Goal: Information Seeking & Learning: Learn about a topic

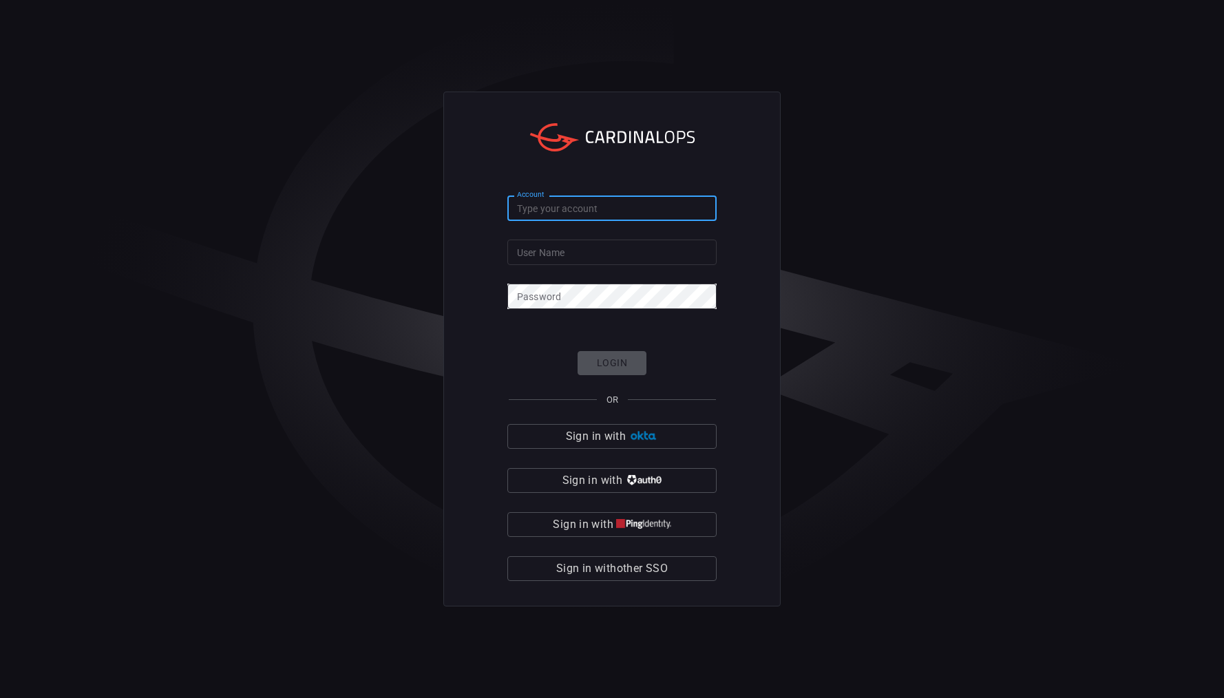
click at [578, 209] on input "Account" at bounding box center [612, 208] width 209 height 25
type input "mediacom"
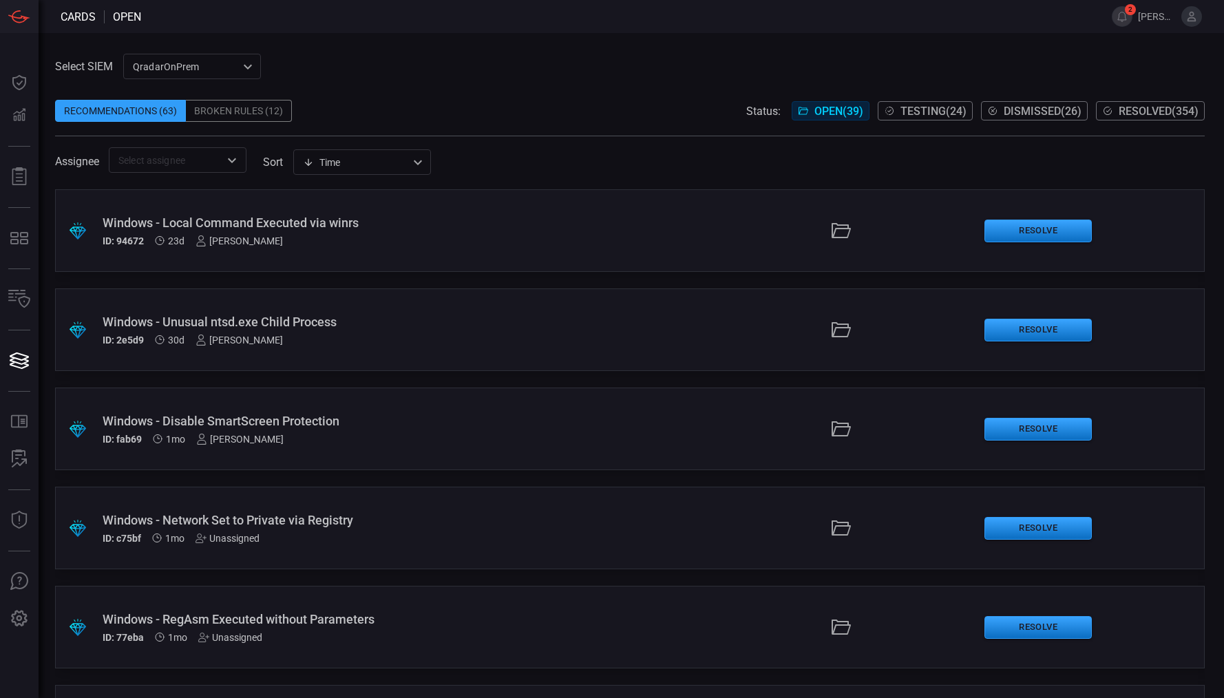
click at [410, 232] on div "Windows - Local Command Executed via winrs ID: 94672 23d [PERSON_NAME]" at bounding box center [294, 231] width 382 height 31
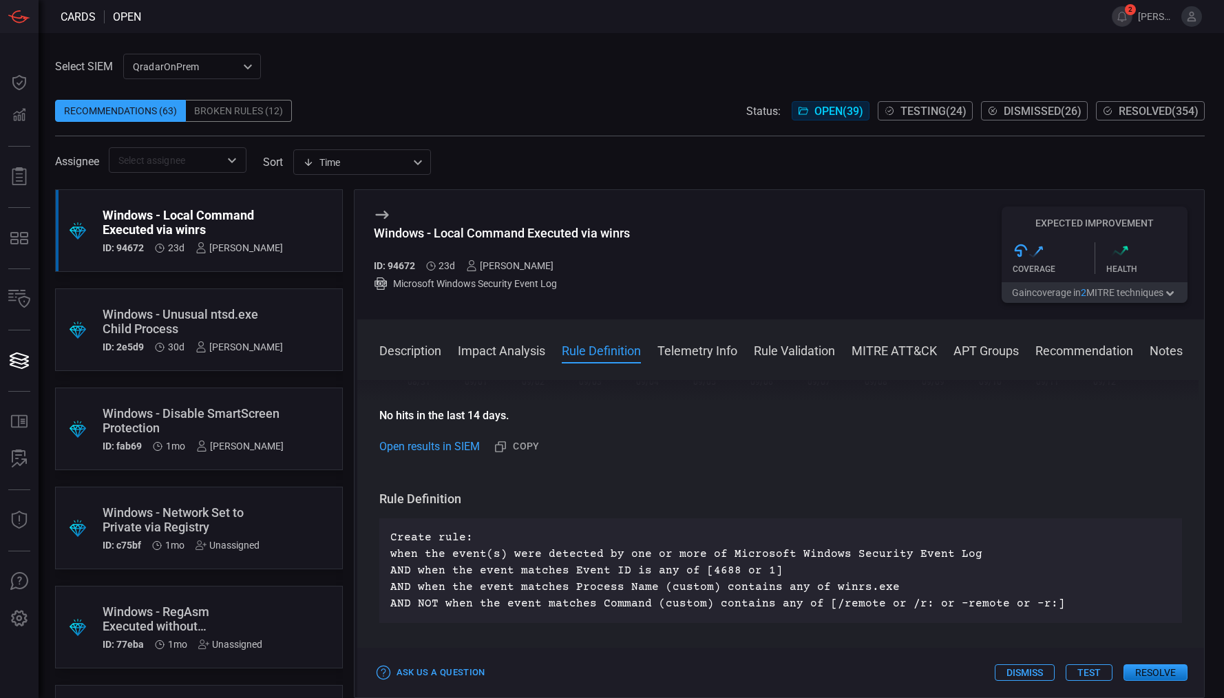
scroll to position [402, 0]
click at [917, 109] on span "Testing ( 24 )" at bounding box center [934, 111] width 66 height 13
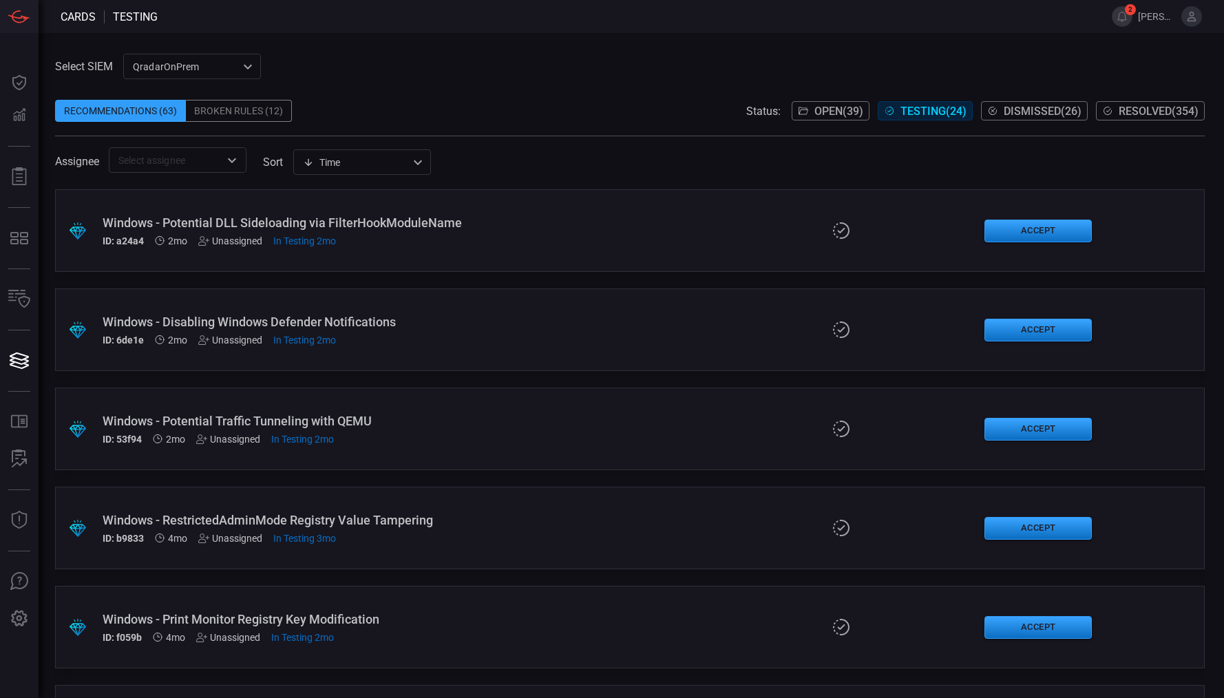
click at [461, 236] on div "ID: a24a4 2mo Unassigned In Testing 2mo" at bounding box center [294, 241] width 382 height 11
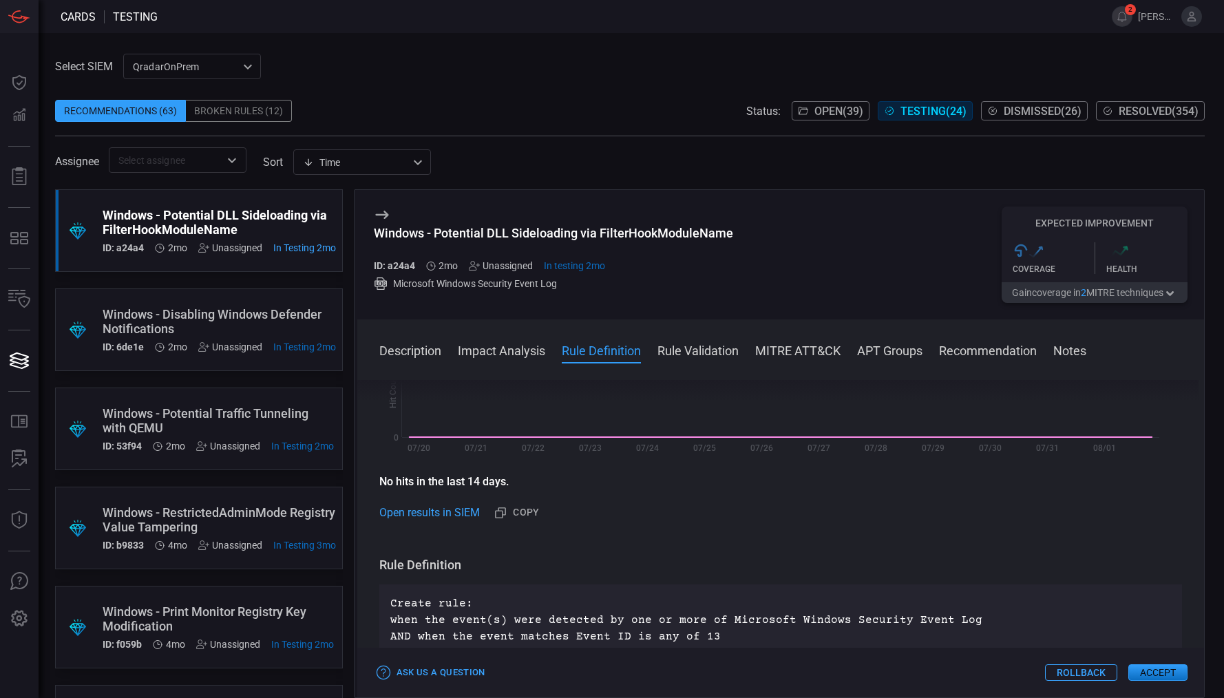
scroll to position [301, 0]
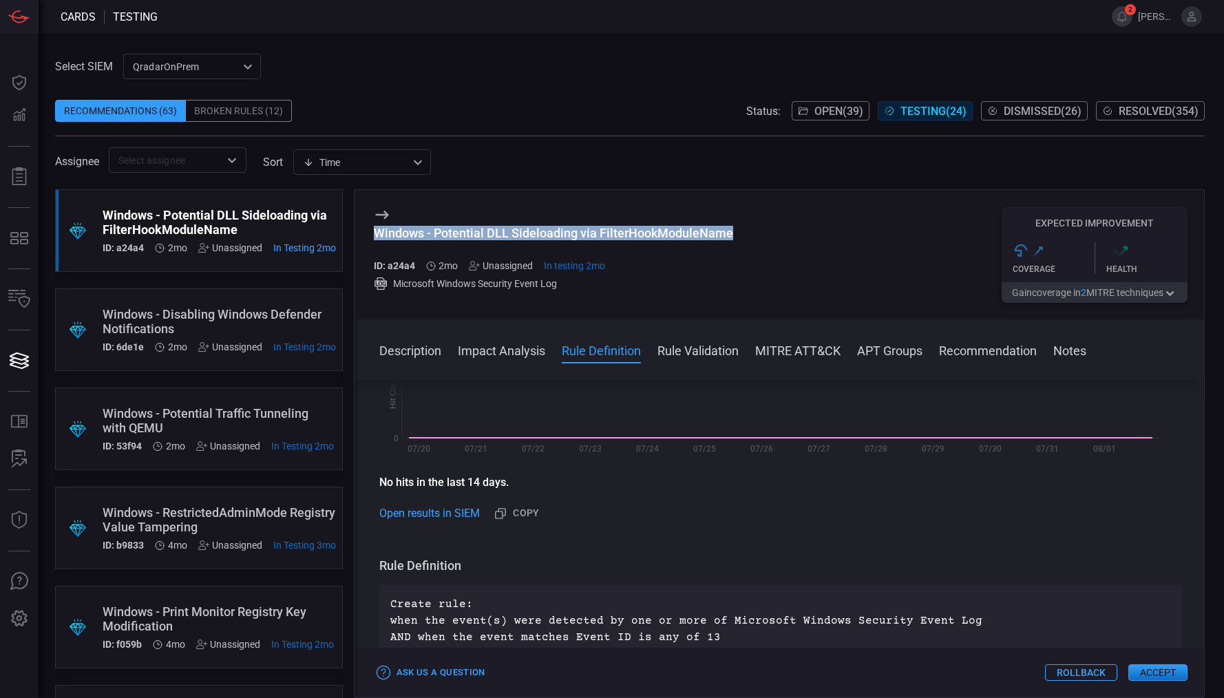
drag, startPoint x: 733, startPoint y: 232, endPoint x: 370, endPoint y: 236, distance: 362.9
click at [370, 236] on div "Windows - Potential DLL Sideloading via FilterHookModuleName ID: a24a4 2mo Unas…" at bounding box center [781, 254] width 848 height 129
copy div "Windows - Potential DLL Sideloading via FilterHookModuleName"
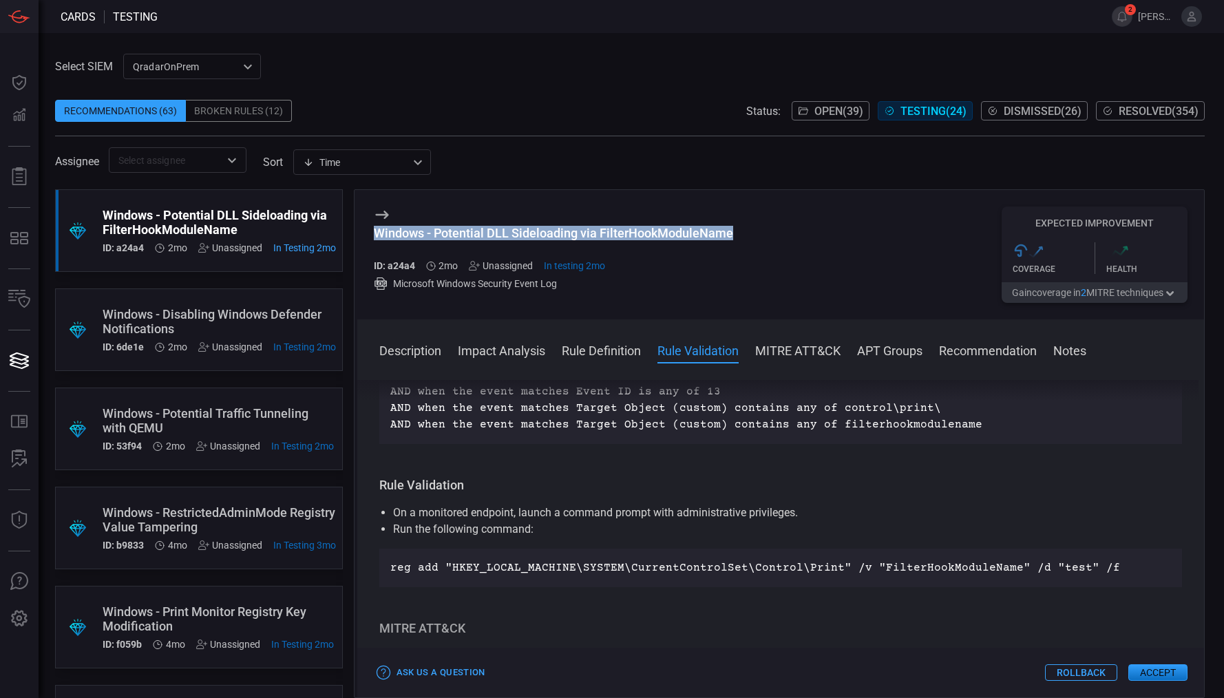
scroll to position [565, 0]
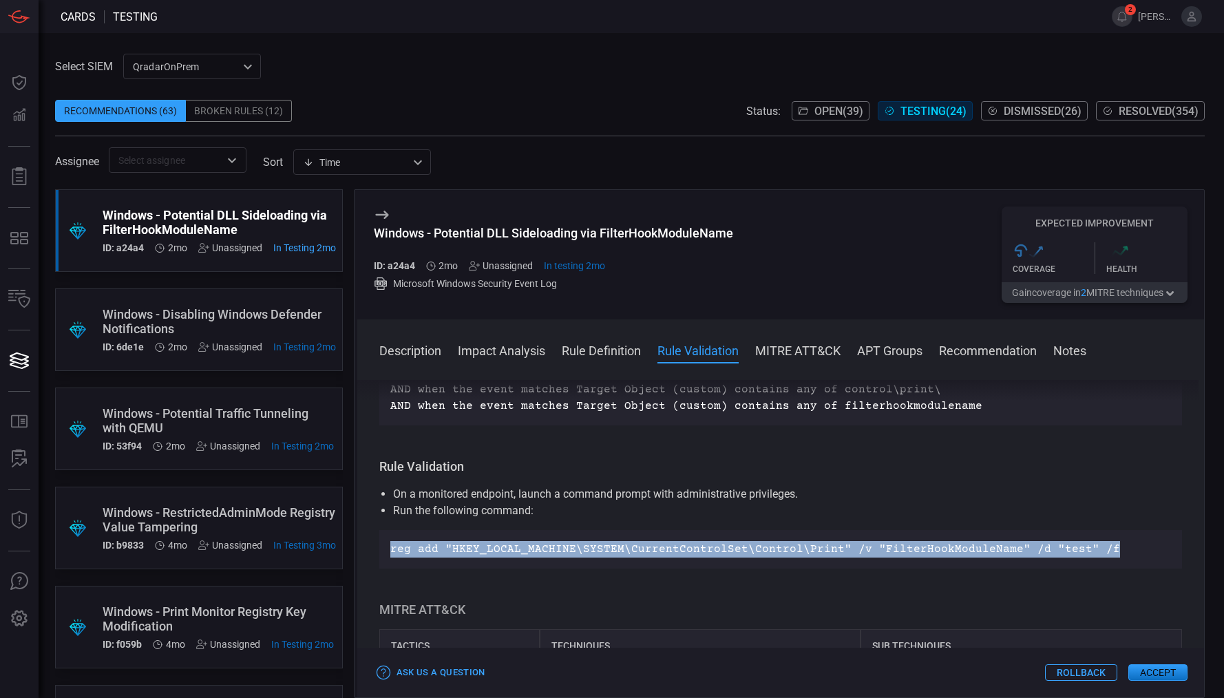
drag, startPoint x: 387, startPoint y: 552, endPoint x: 1093, endPoint y: 563, distance: 706.0
click at [1093, 563] on div "reg add "HKEY_LOCAL_MACHINE\SYSTEM\CurrentControlSet\Control\Print" /v "FilterH…" at bounding box center [781, 549] width 804 height 39
copy p "reg add "HKEY_LOCAL_MACHINE\SYSTEM\CurrentControlSet\Control\Print" /v "FilterH…"
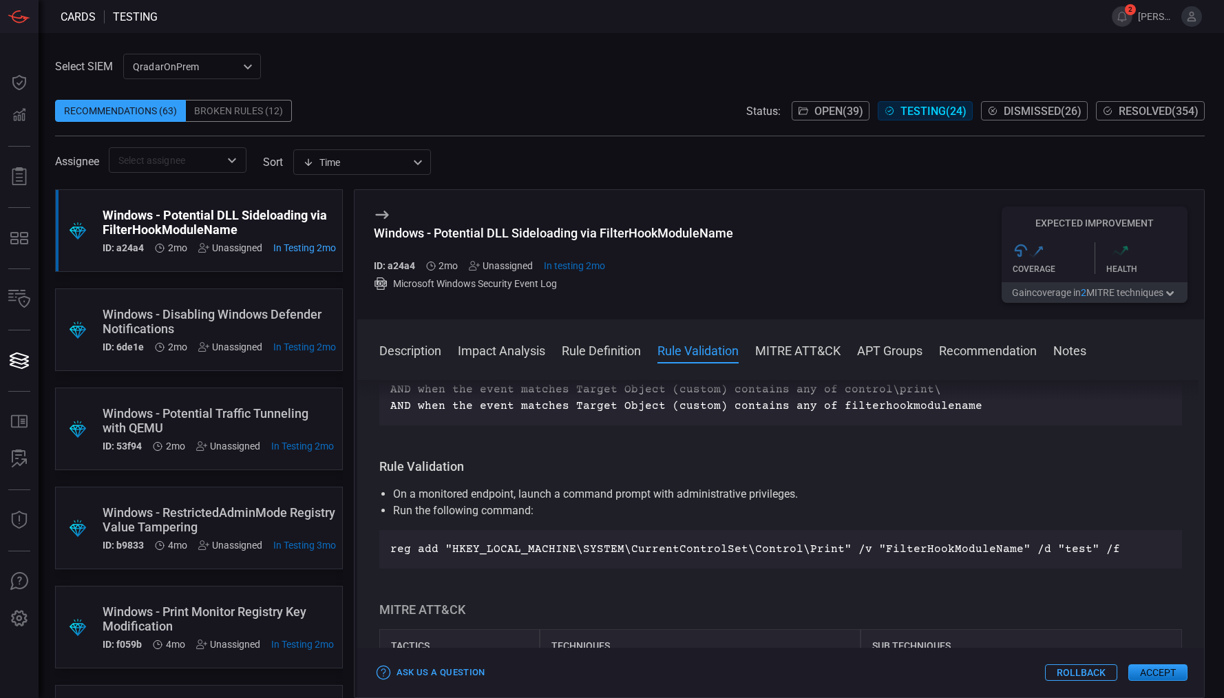
click at [938, 496] on li "On a monitored endpoint, launch a command prompt with administrative privileges." at bounding box center [781, 494] width 776 height 17
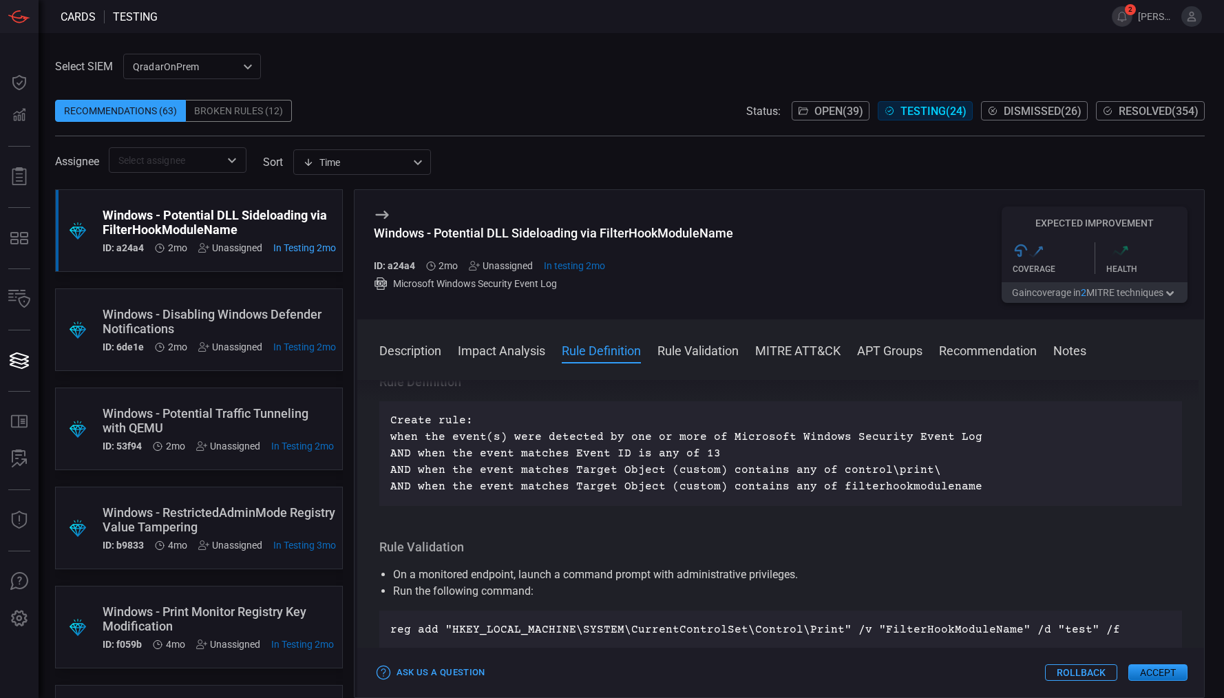
scroll to position [486, 0]
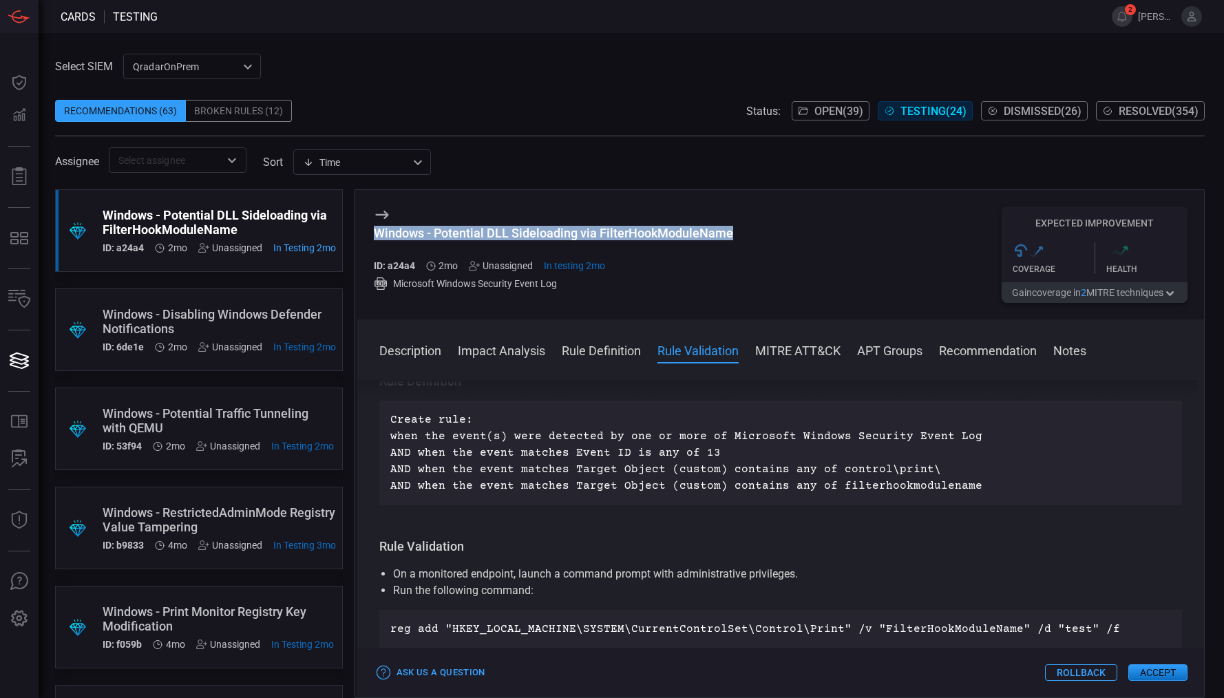
drag, startPoint x: 738, startPoint y: 235, endPoint x: 375, endPoint y: 236, distance: 363.6
click at [375, 236] on div "Windows - Potential DLL Sideloading via FilterHookModuleName ID: a24a4 2mo Unas…" at bounding box center [781, 254] width 848 height 129
copy div "Windows - Potential DLL Sideloading via FilterHookModuleName"
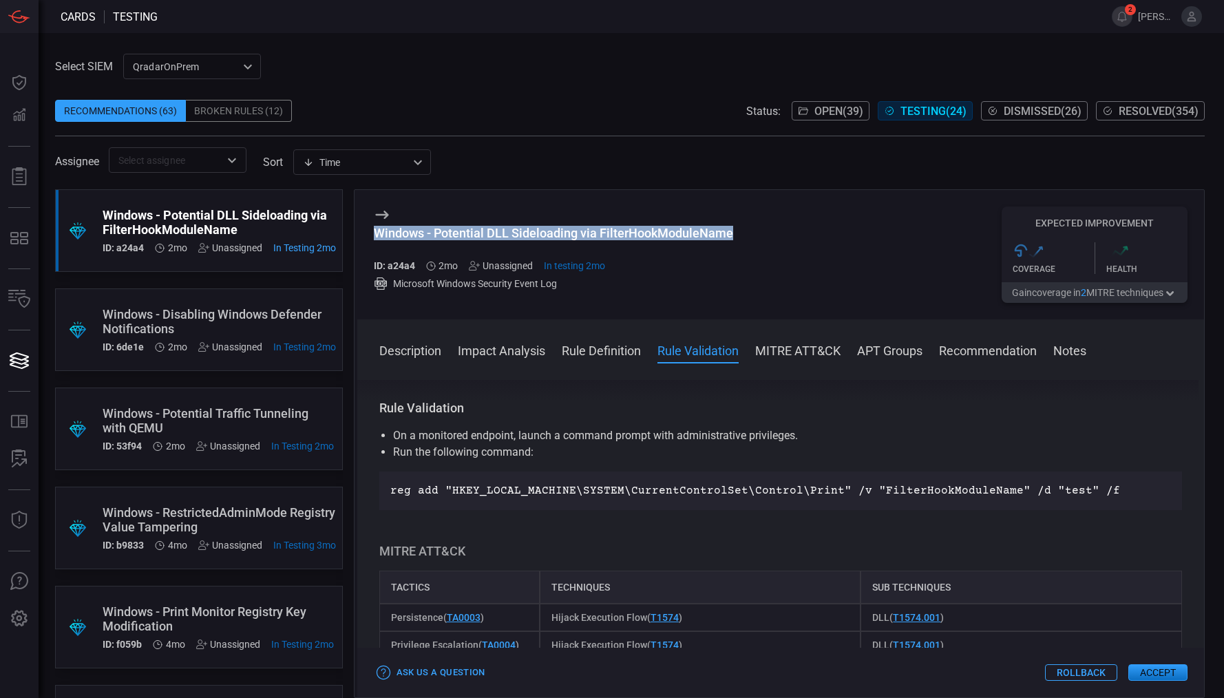
click at [1160, 106] on span "Resolved ( 354 )" at bounding box center [1159, 111] width 80 height 13
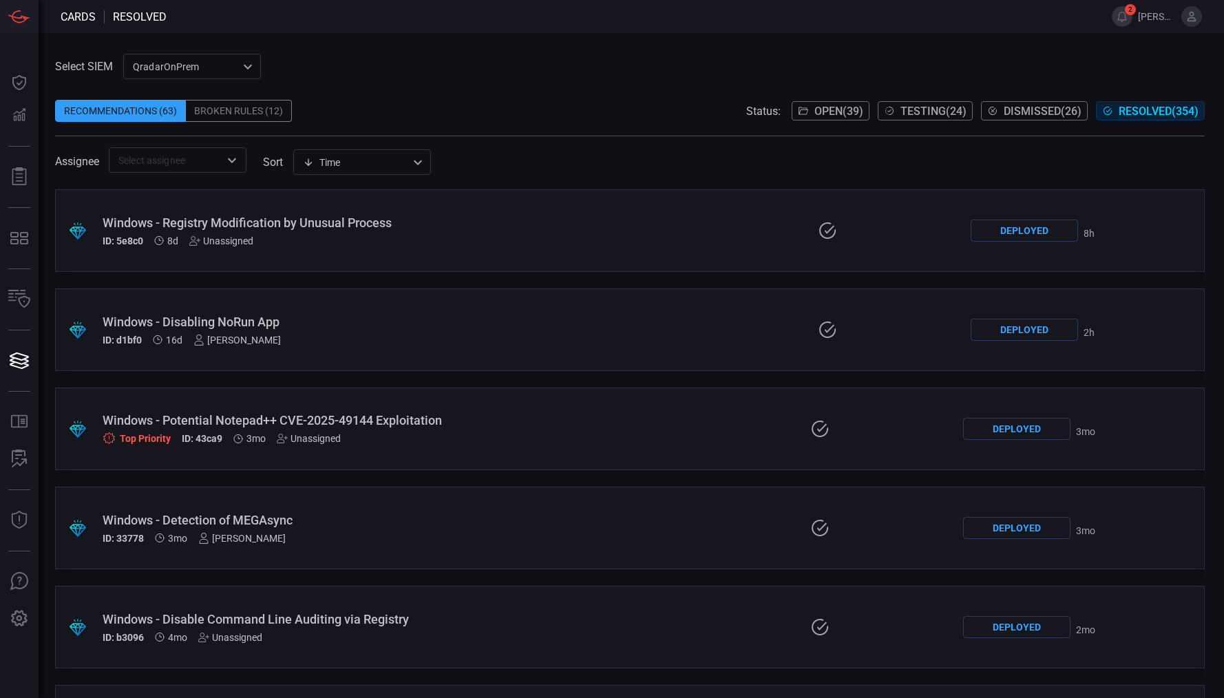
click at [299, 328] on div "Windows - Disabling NoRun App" at bounding box center [289, 322] width 373 height 14
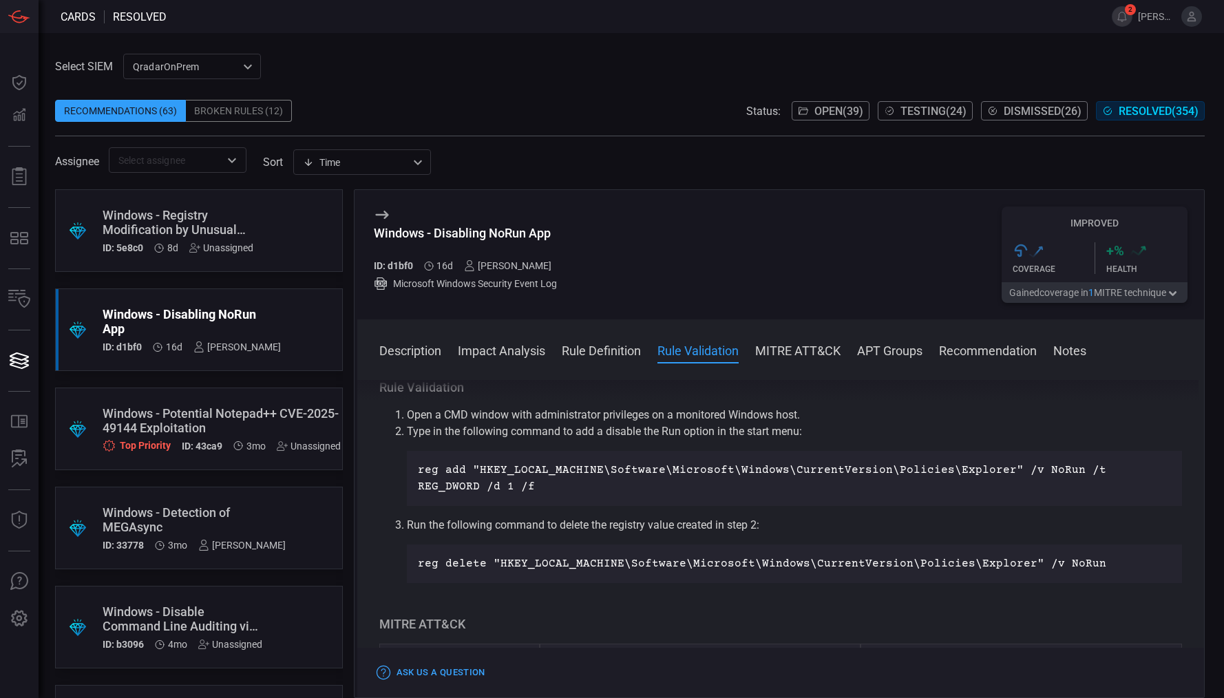
scroll to position [650, 0]
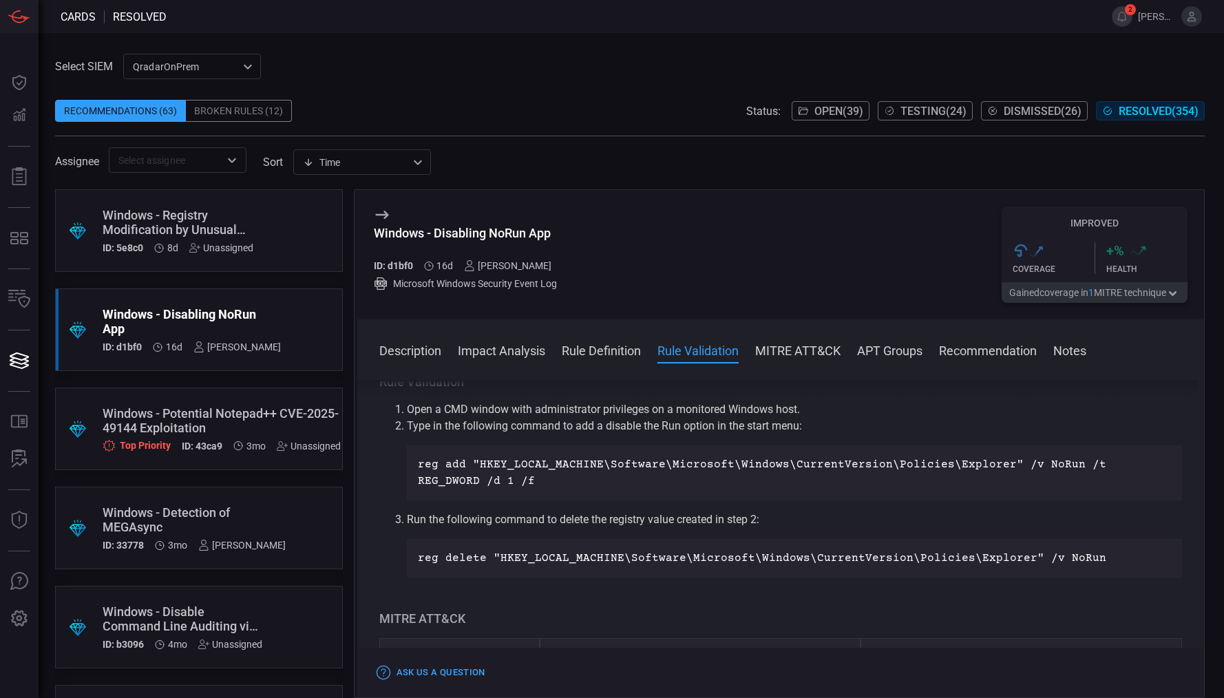
click at [879, 264] on div "Windows - Disabling NoRun App ID: d1bf0 16d [PERSON_NAME] Microsoft Windows Sec…" at bounding box center [781, 254] width 848 height 129
click at [178, 407] on div "Windows - Potential Notepad++ CVE-2025-49144 Exploitation" at bounding box center [222, 420] width 238 height 29
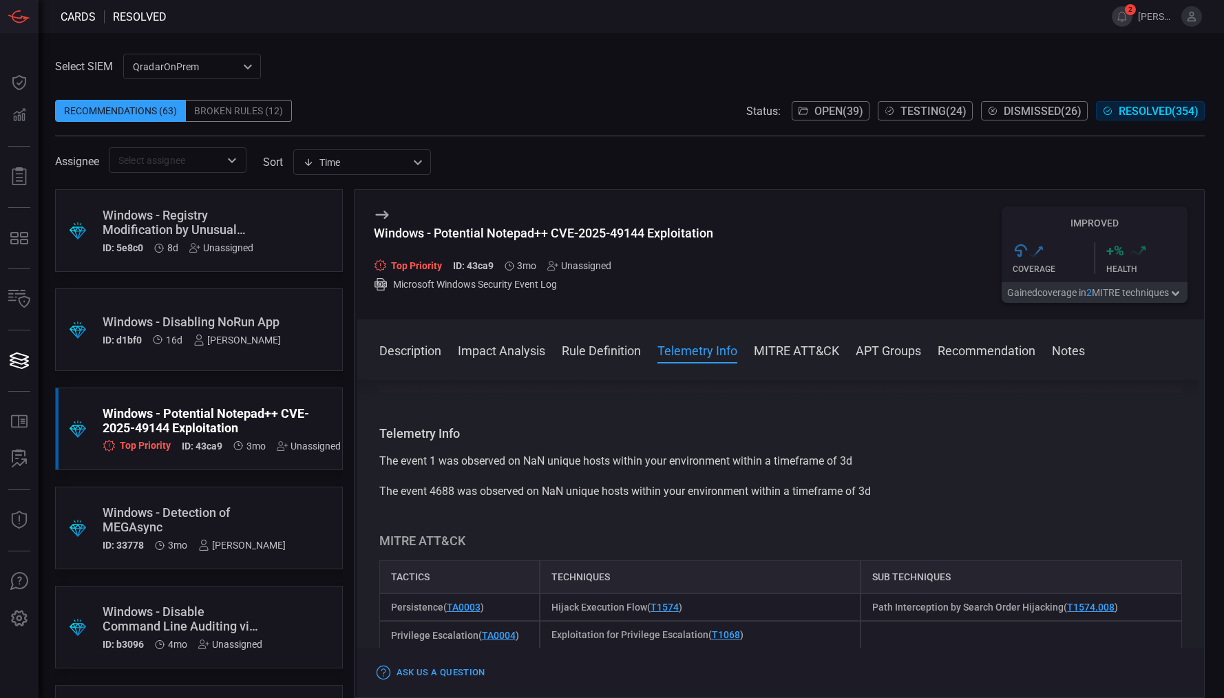
scroll to position [599, 0]
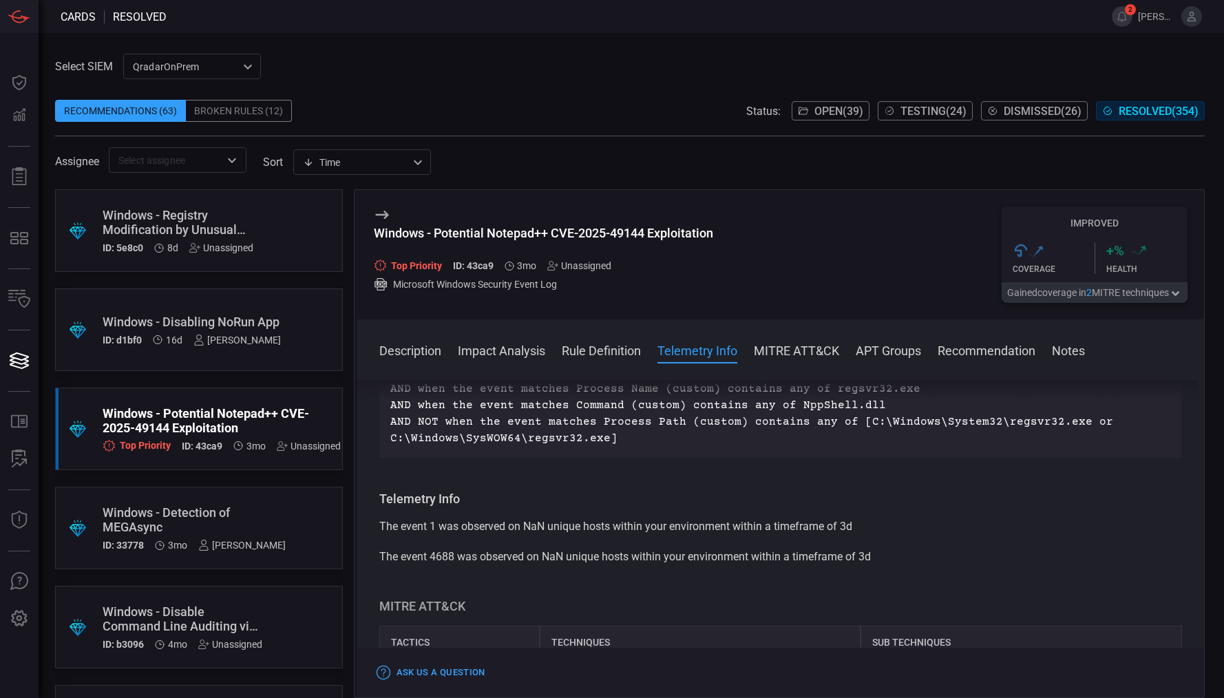
click at [147, 512] on div "Windows - Detection of MEGAsync" at bounding box center [194, 519] width 183 height 29
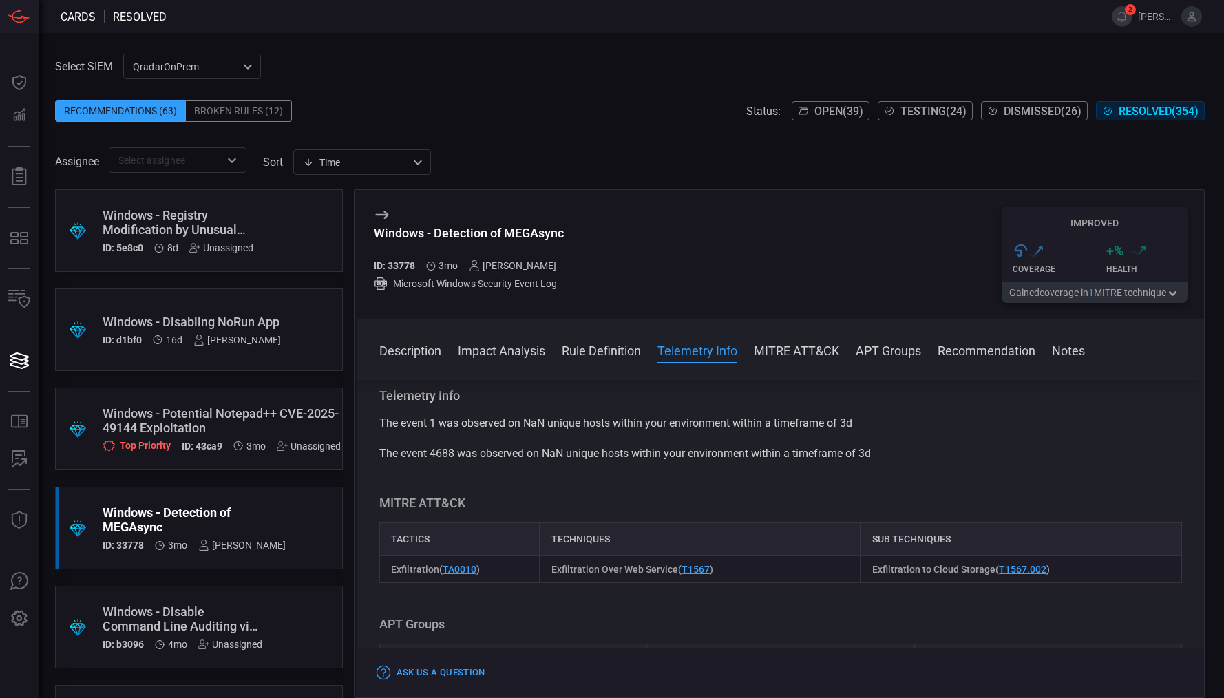
scroll to position [621, 0]
click at [163, 609] on div "Windows - Disable Command Line Auditing via Registry" at bounding box center [183, 619] width 160 height 29
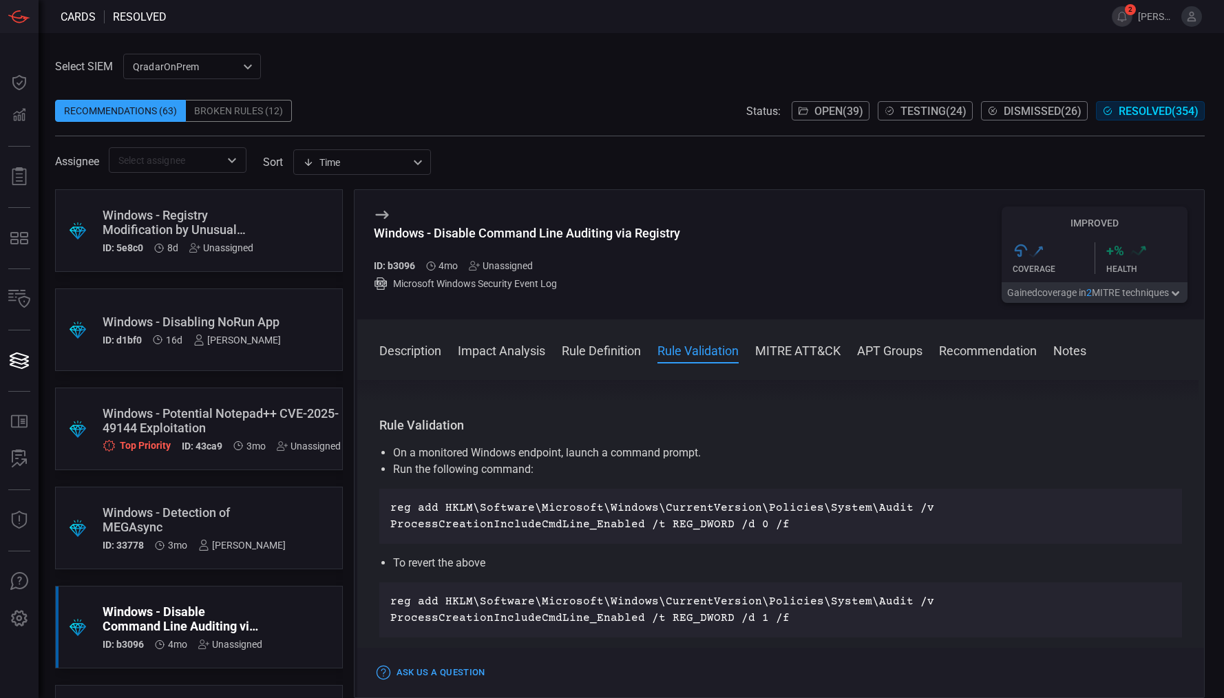
scroll to position [624, 0]
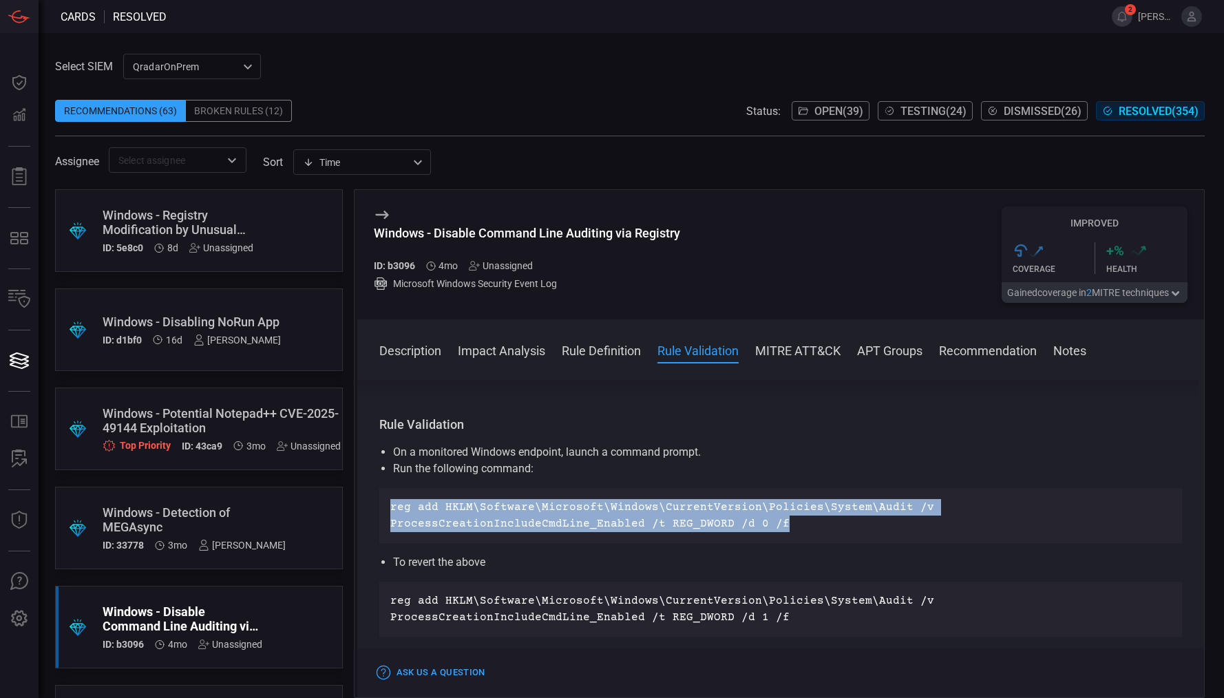
drag, startPoint x: 786, startPoint y: 522, endPoint x: 383, endPoint y: 511, distance: 403.7
click at [383, 511] on div "reg add HKLM\Software\Microsoft\Windows\CurrentVersion\Policies\System\Audit /v…" at bounding box center [781, 515] width 804 height 55
copy p "reg add HKLM\Software\Microsoft\Windows\CurrentVersion\Policies\System\Audit /v…"
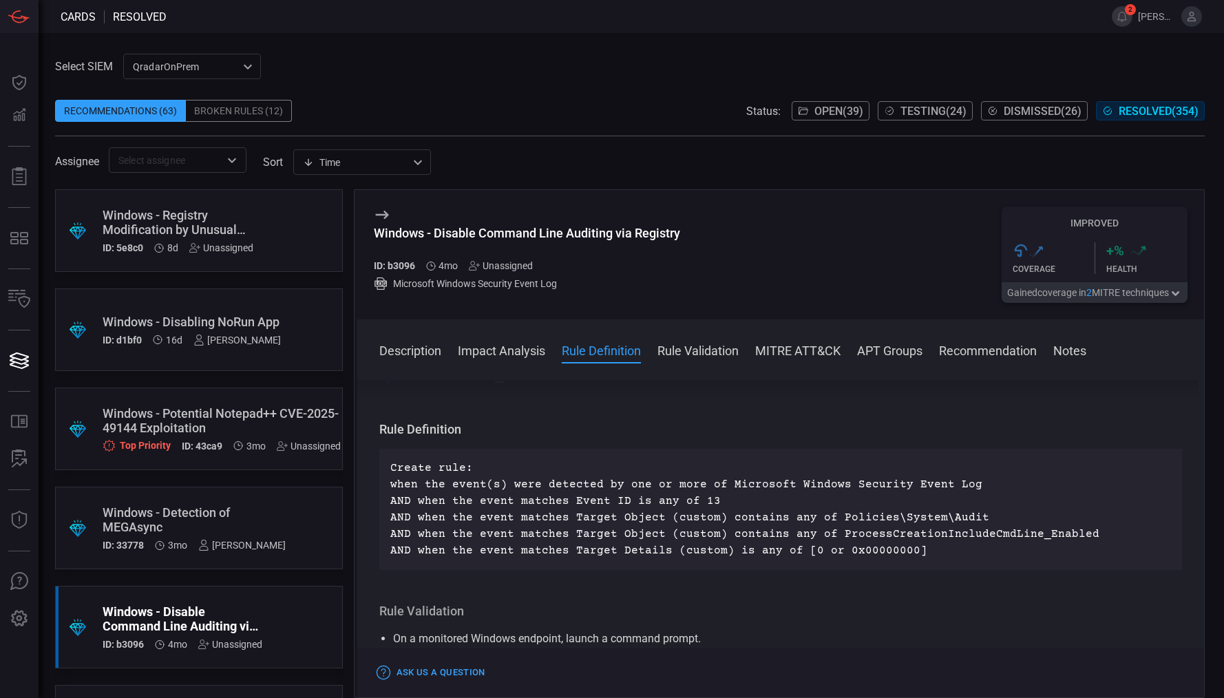
scroll to position [443, 0]
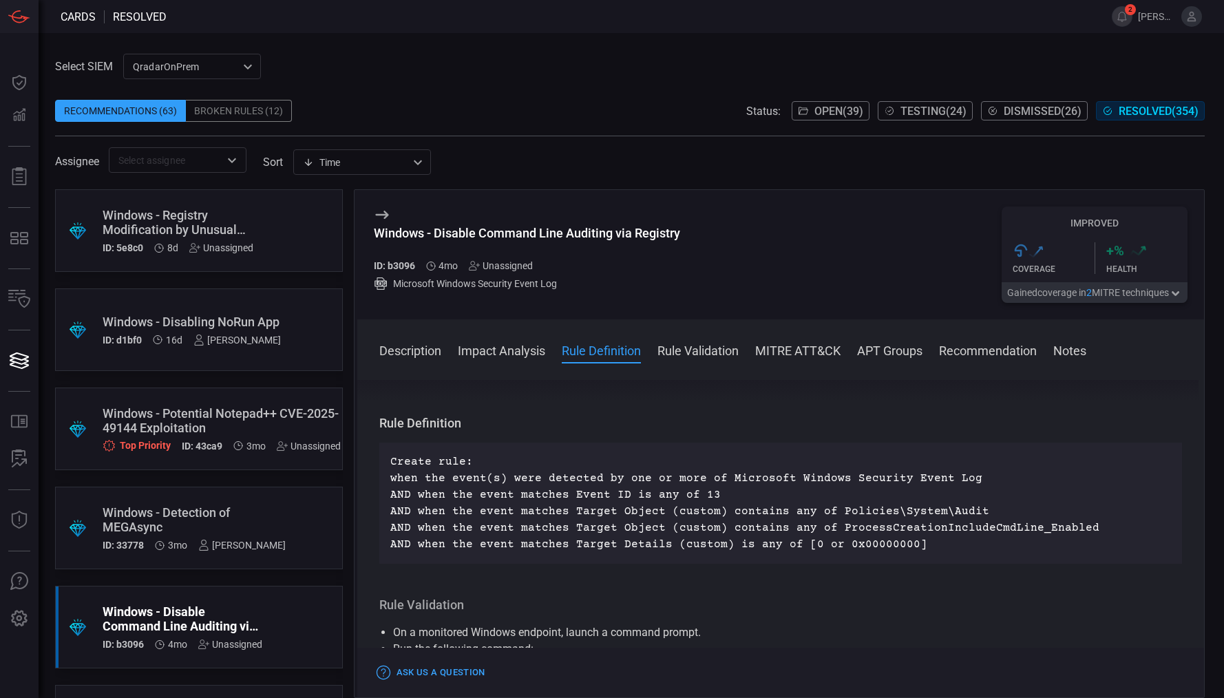
click at [1063, 444] on div "Create rule: when the event(s) were detected by one or more of Microsoft Window…" at bounding box center [781, 503] width 804 height 121
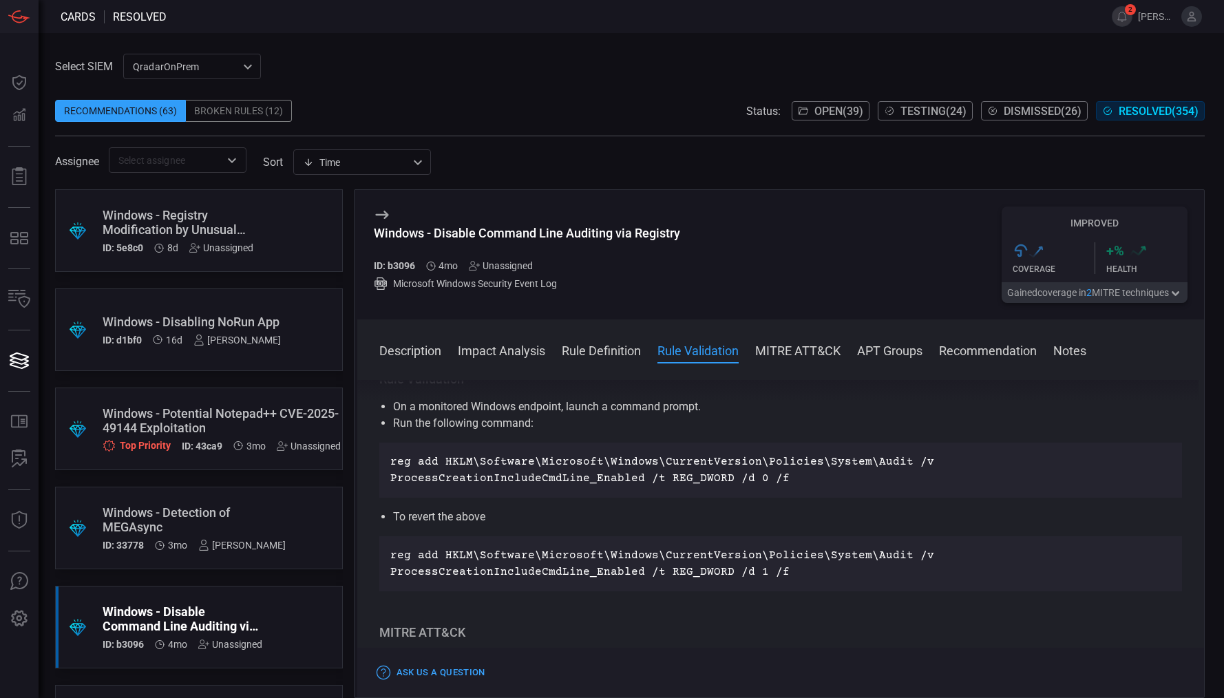
scroll to position [698, 0]
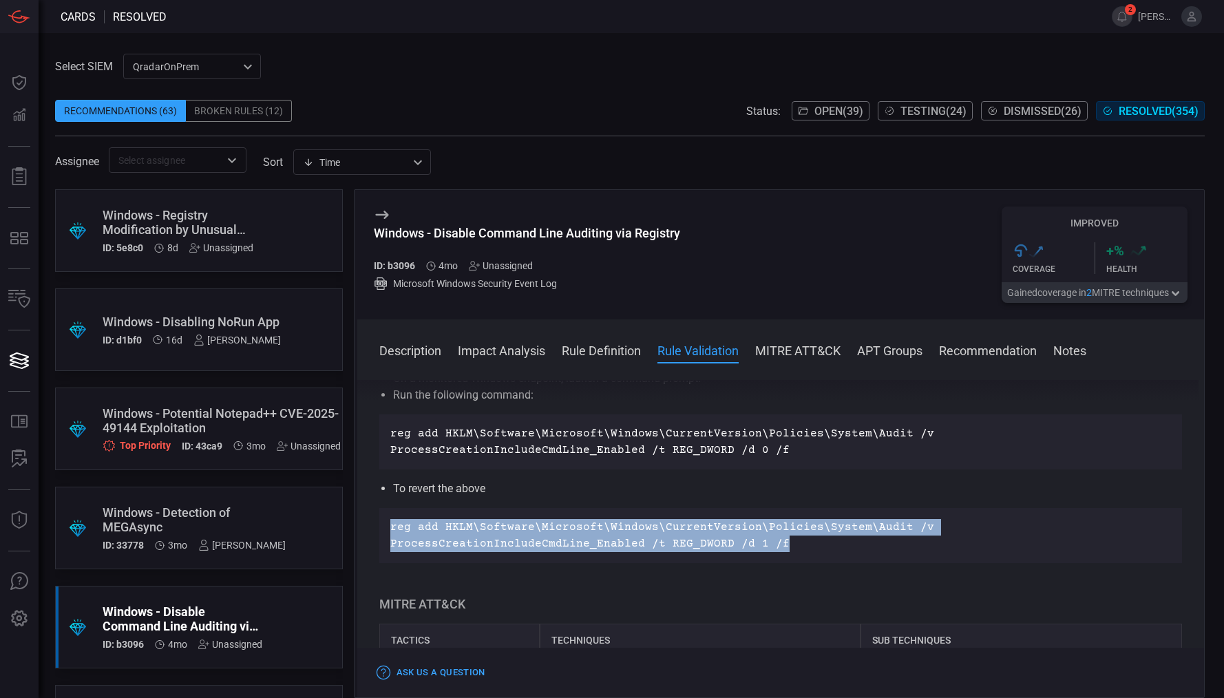
drag, startPoint x: 774, startPoint y: 545, endPoint x: 390, endPoint y: 524, distance: 384.1
click at [390, 524] on p "reg add HKLM\Software\Microsoft\Windows\CurrentVersion\Policies\System\Audit /v…" at bounding box center [781, 535] width 782 height 33
copy p "reg add HKLM\Software\Microsoft\Windows\CurrentVersion\Policies\System\Audit /v…"
click at [674, 503] on div "On a monitored Windows endpoint, launch a command prompt. Run the following com…" at bounding box center [781, 466] width 804 height 193
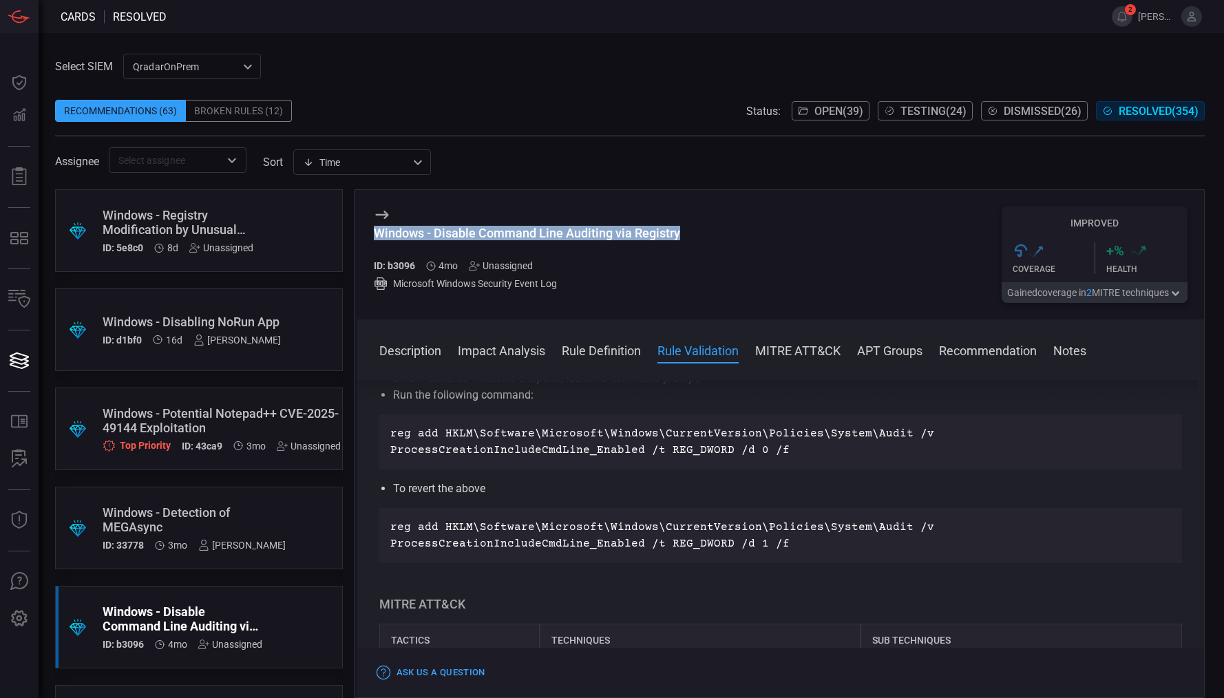
drag, startPoint x: 680, startPoint y: 235, endPoint x: 373, endPoint y: 240, distance: 307.2
click at [373, 240] on div "Windows - Disable Command Line Auditing via Registry ID: b3096 4mo Unassigned M…" at bounding box center [781, 254] width 848 height 129
copy div "Windows - Disable Command Line Auditing via Registry"
click at [868, 267] on div "Windows - Disable Command Line Auditing via Registry ID: b3096 4mo Unassigned M…" at bounding box center [781, 254] width 848 height 129
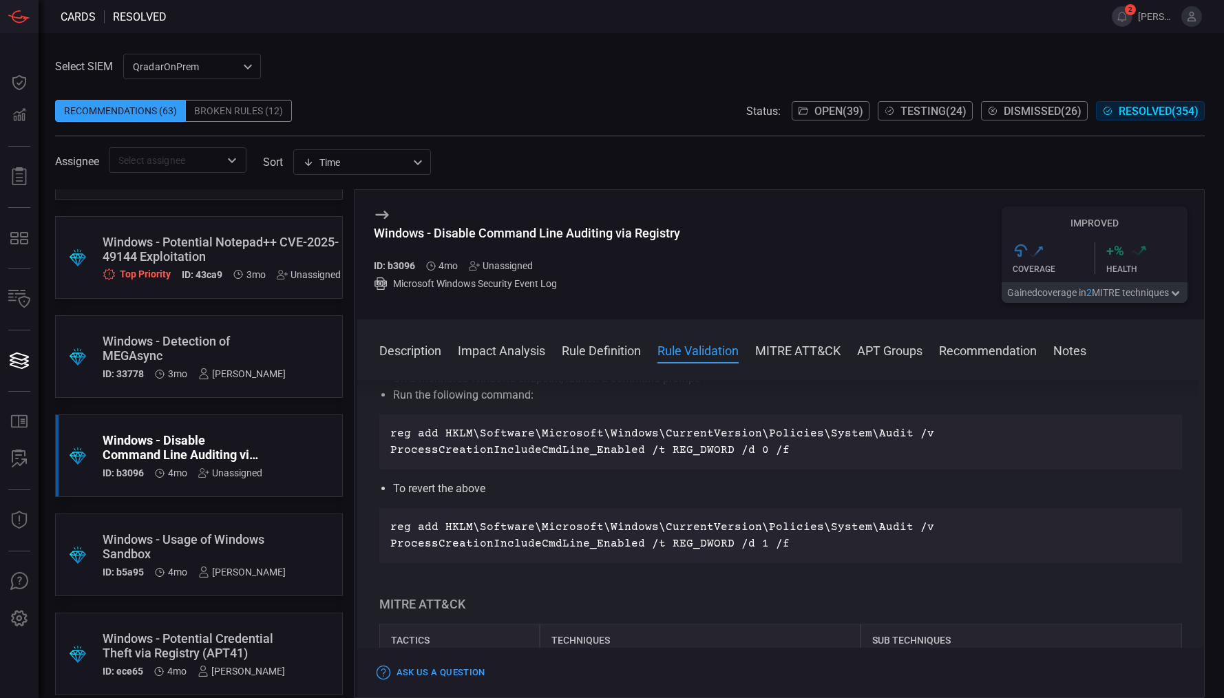
scroll to position [192, 0]
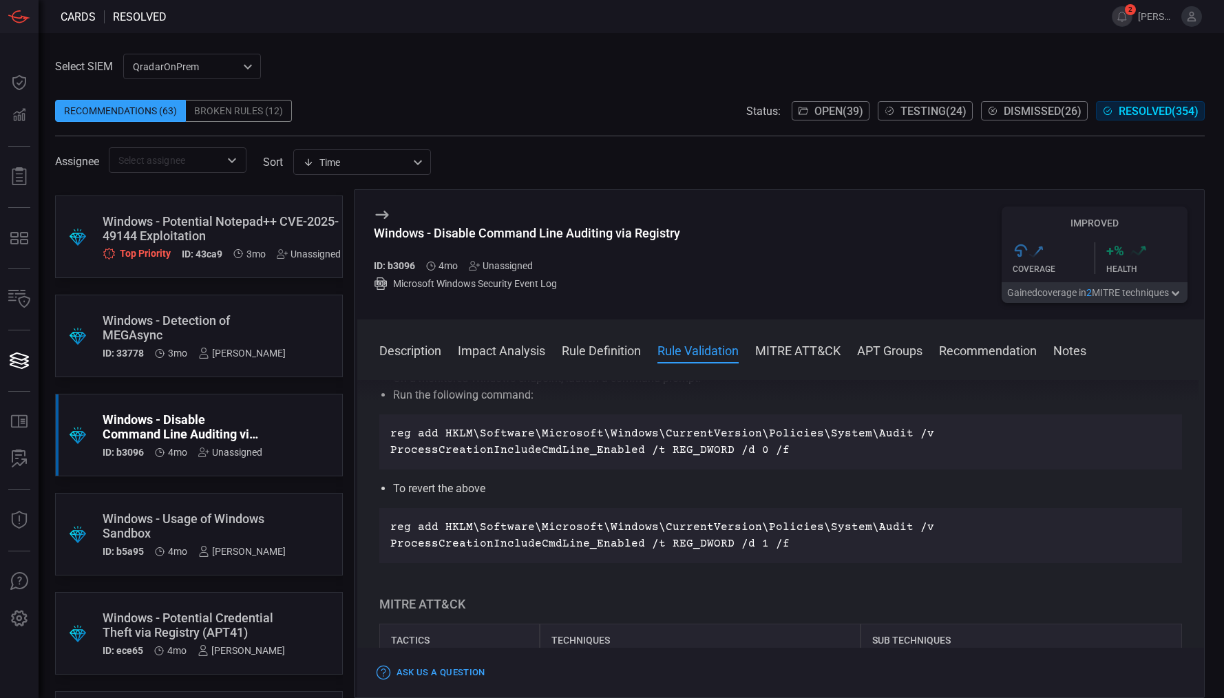
click at [200, 518] on div "Windows - Usage of Windows Sandbox" at bounding box center [194, 526] width 183 height 29
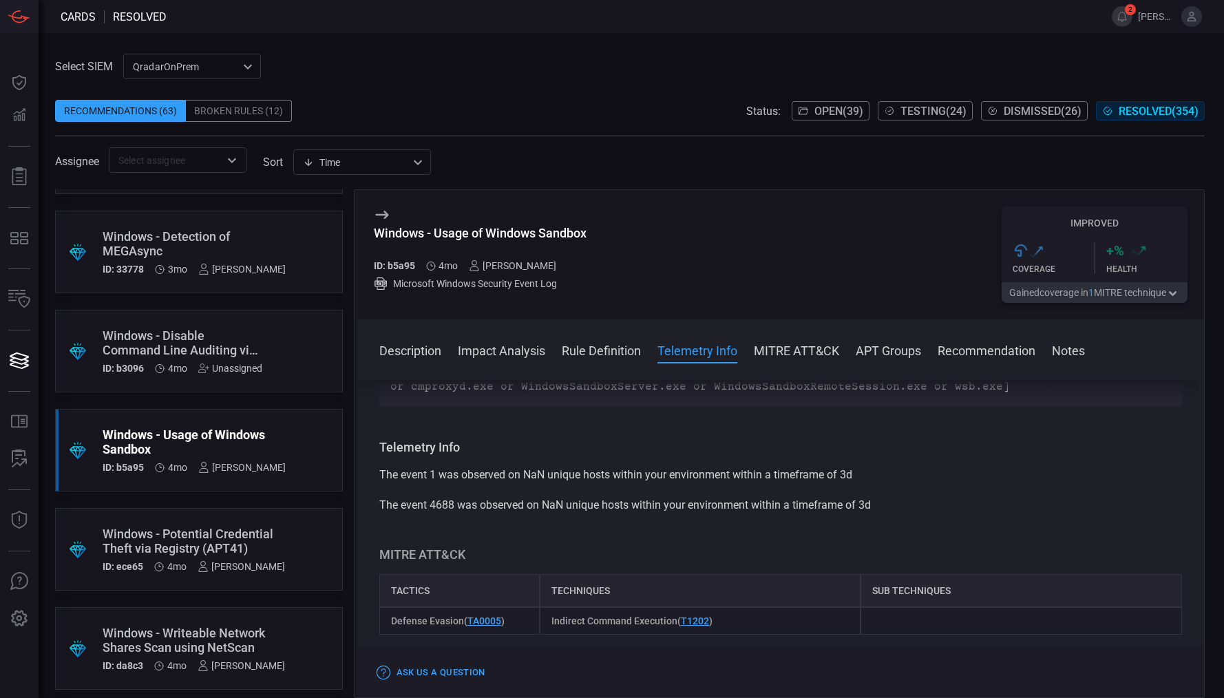
scroll to position [277, 0]
click at [139, 524] on div ".suggested_cards_icon{fill:url(#suggested_cards_icon);} Windows - Potential Cre…" at bounding box center [199, 549] width 288 height 83
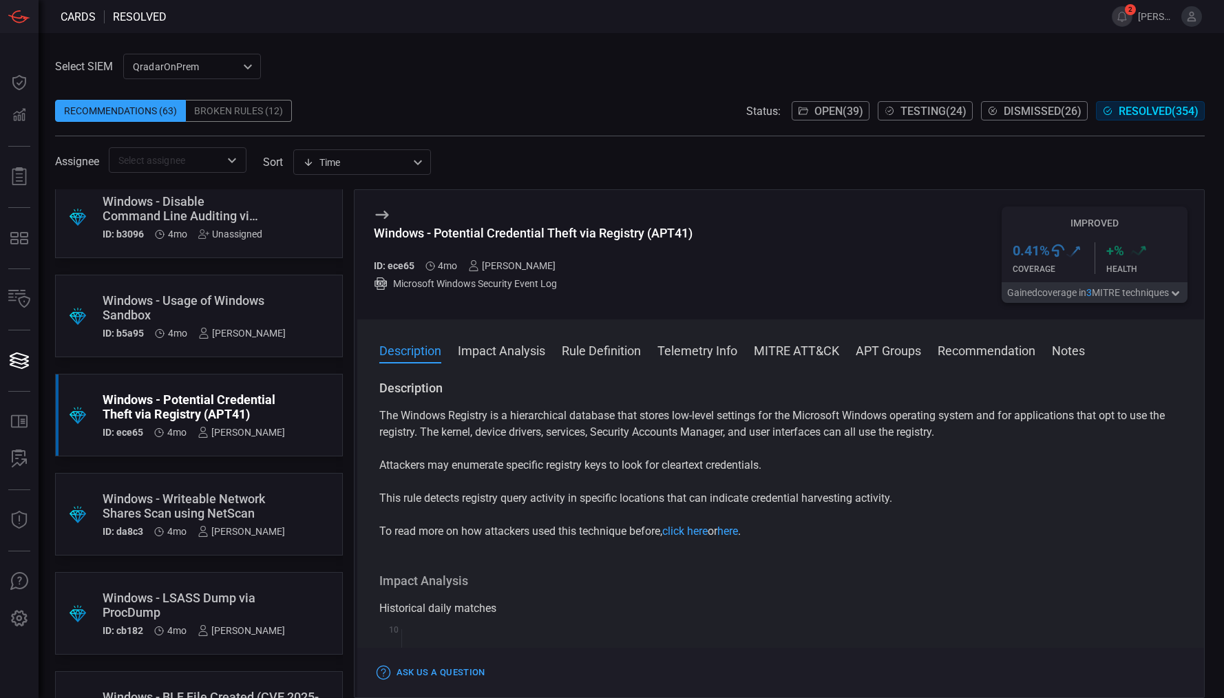
scroll to position [411, 0]
click at [176, 519] on div "Windows - Writeable Network Shares Scan using NetScan" at bounding box center [194, 505] width 182 height 29
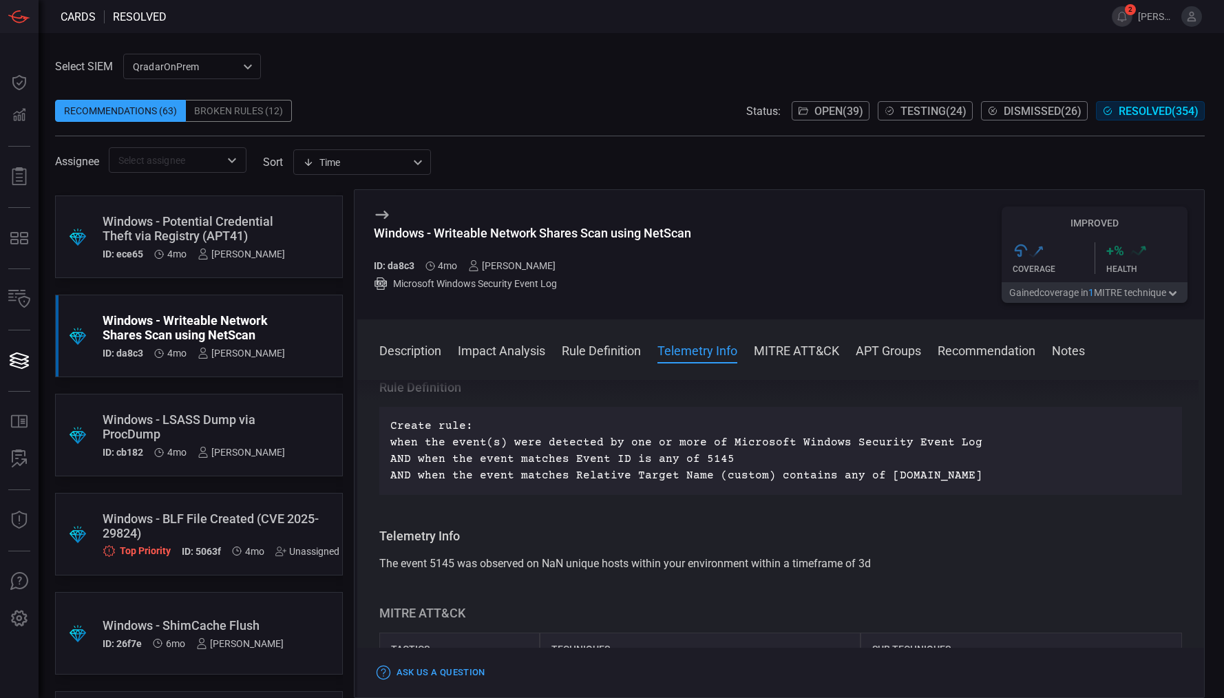
scroll to position [590, 0]
click at [211, 516] on div "Windows - BLF File Created (CVE 2025-29824)" at bounding box center [221, 524] width 237 height 29
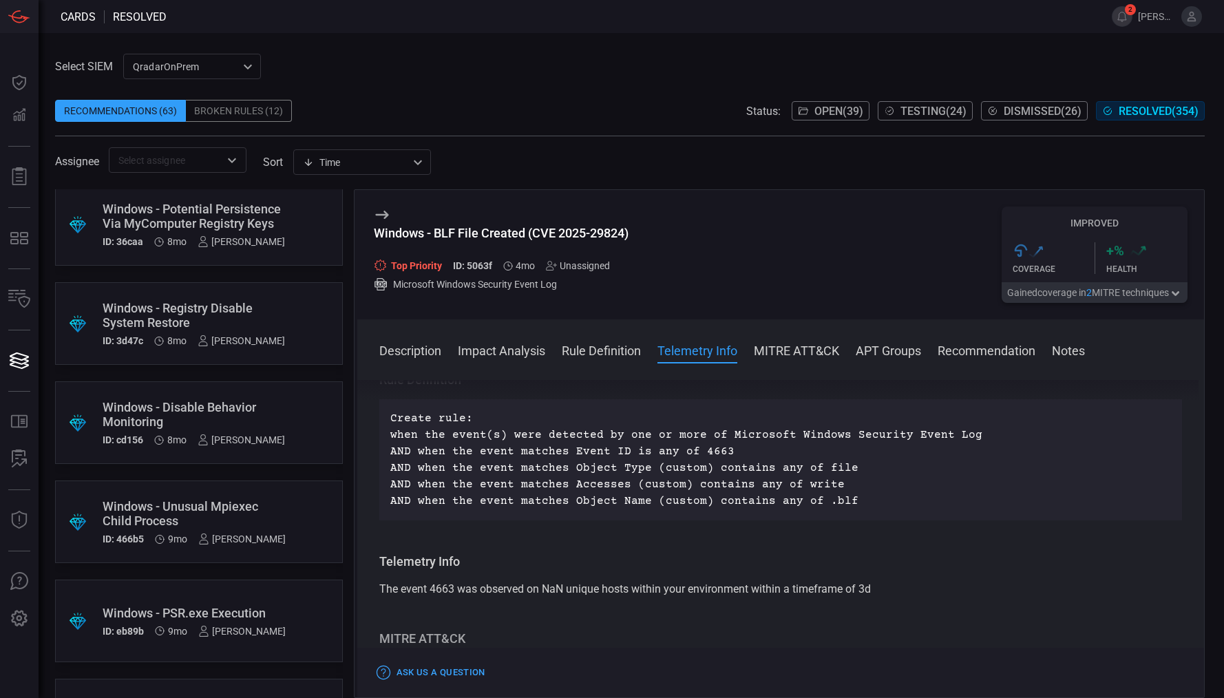
scroll to position [2788, 0]
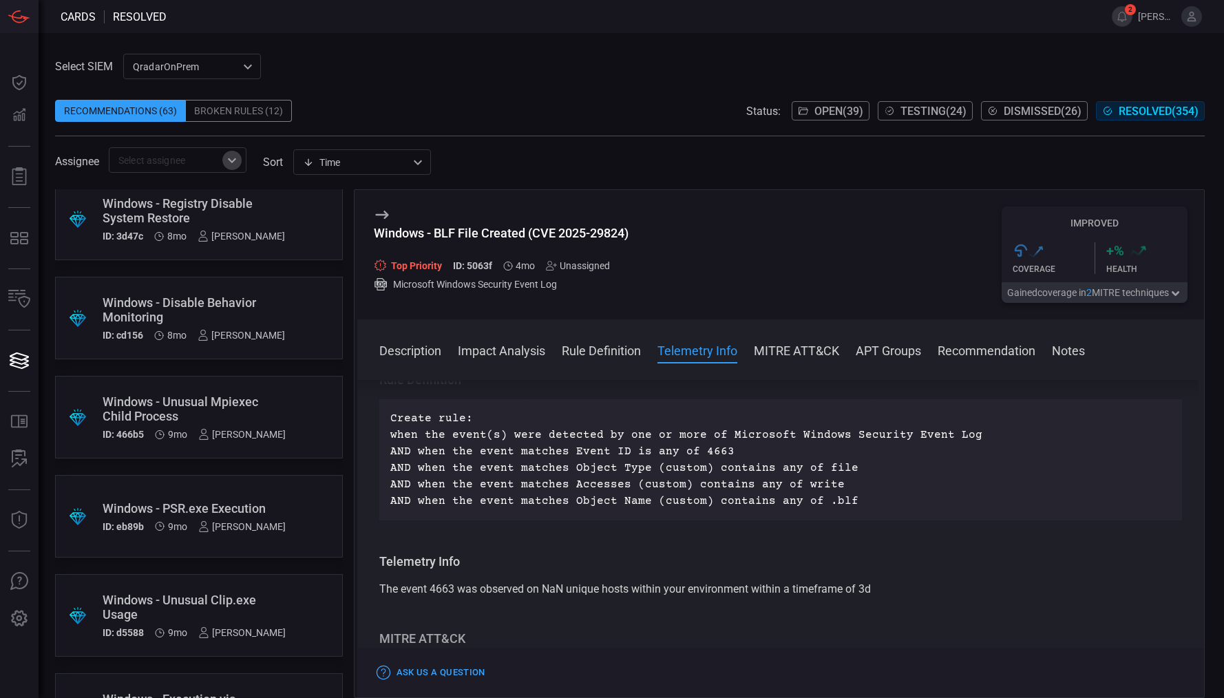
click at [237, 161] on icon "Open" at bounding box center [232, 160] width 17 height 17
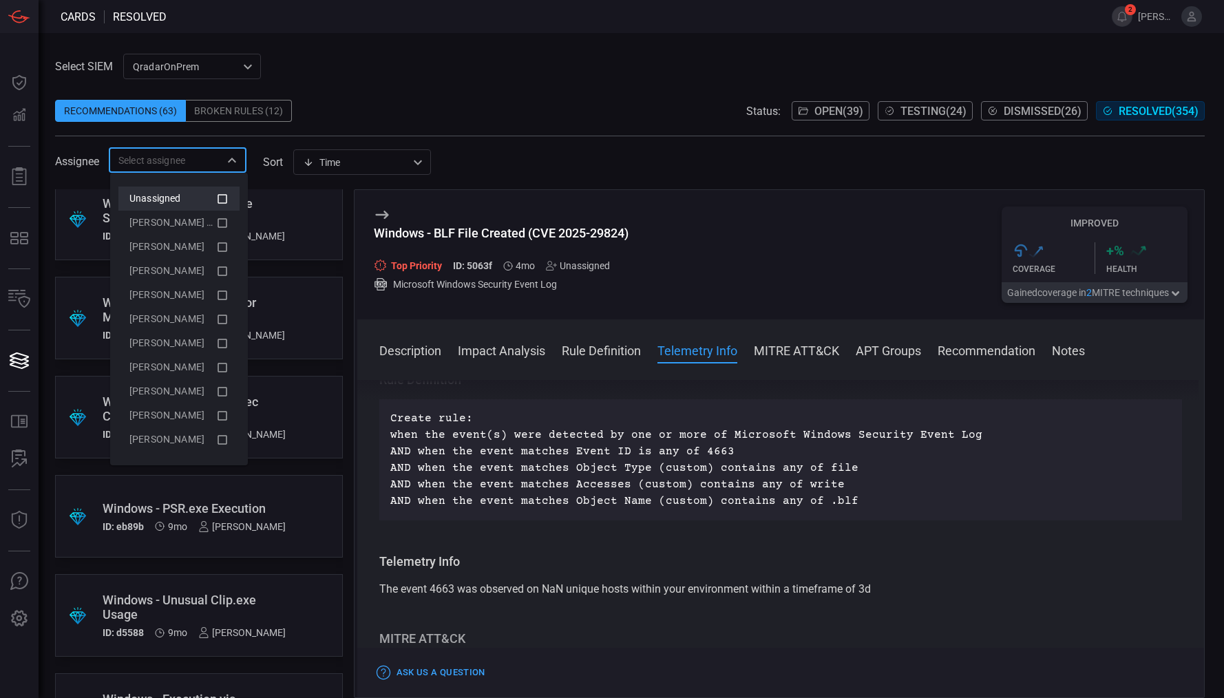
click at [222, 197] on icon at bounding box center [222, 199] width 12 height 17
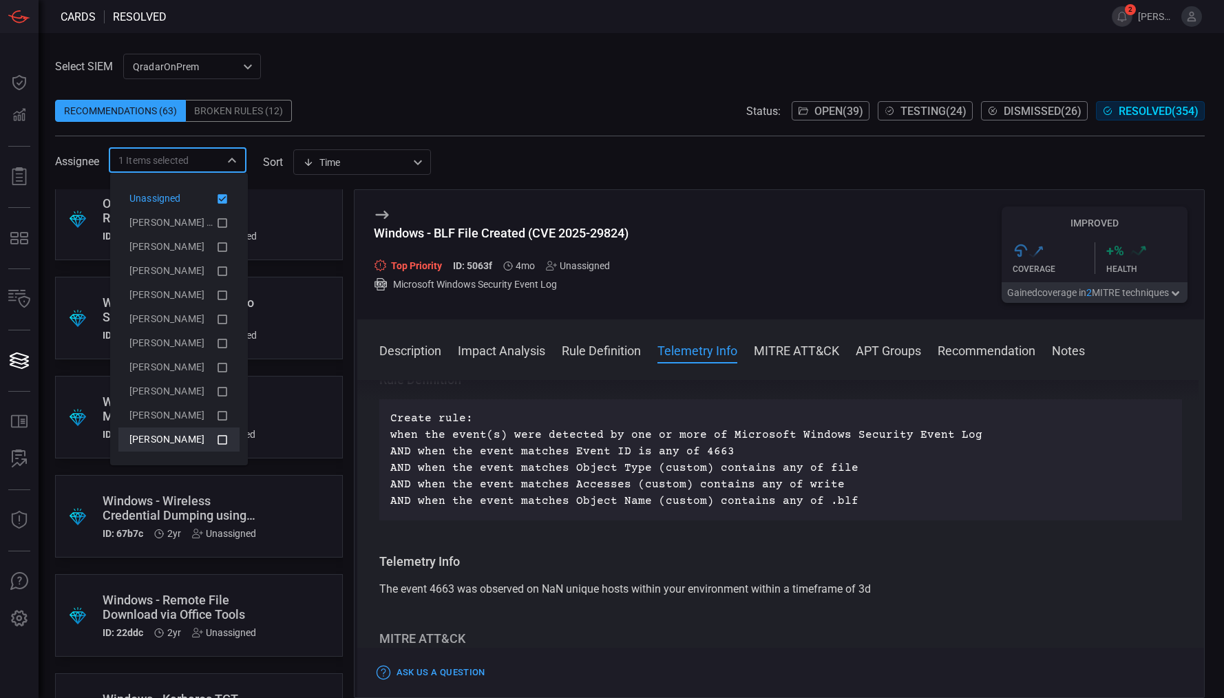
click at [222, 439] on icon at bounding box center [222, 440] width 12 height 17
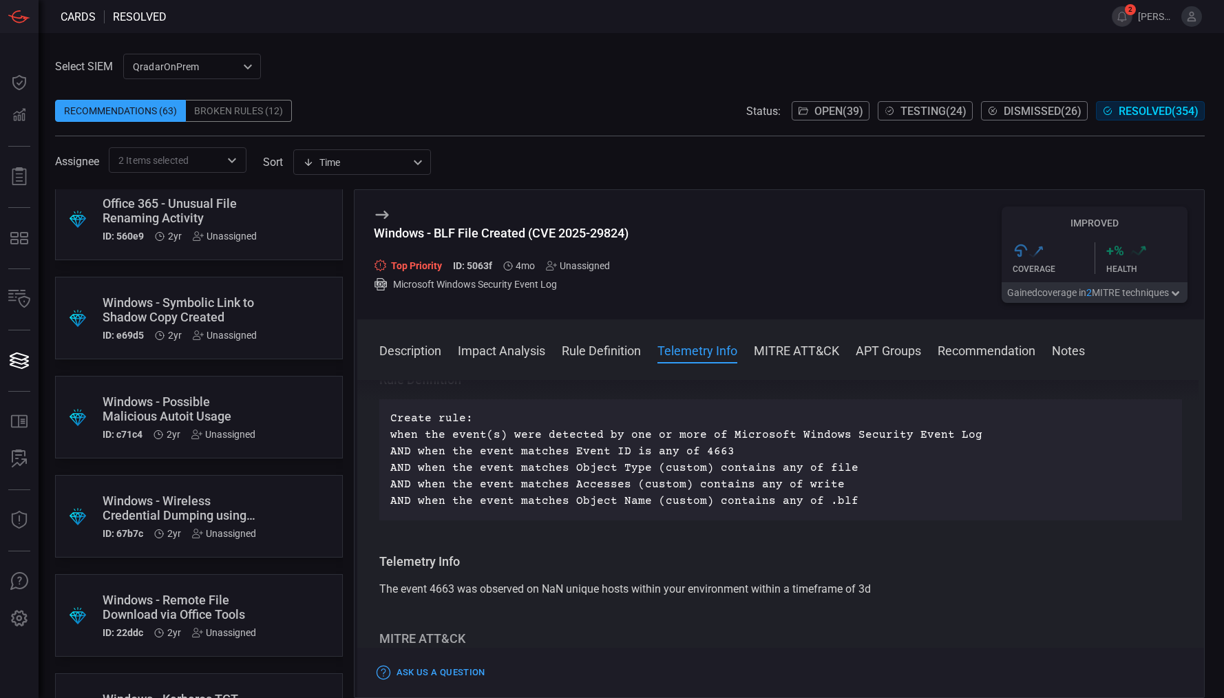
click at [497, 150] on div "Assignee 2 Items selected ​ sort Time visibleUpdateTime ​" at bounding box center [630, 159] width 1150 height 25
click at [387, 220] on icon at bounding box center [382, 215] width 17 height 17
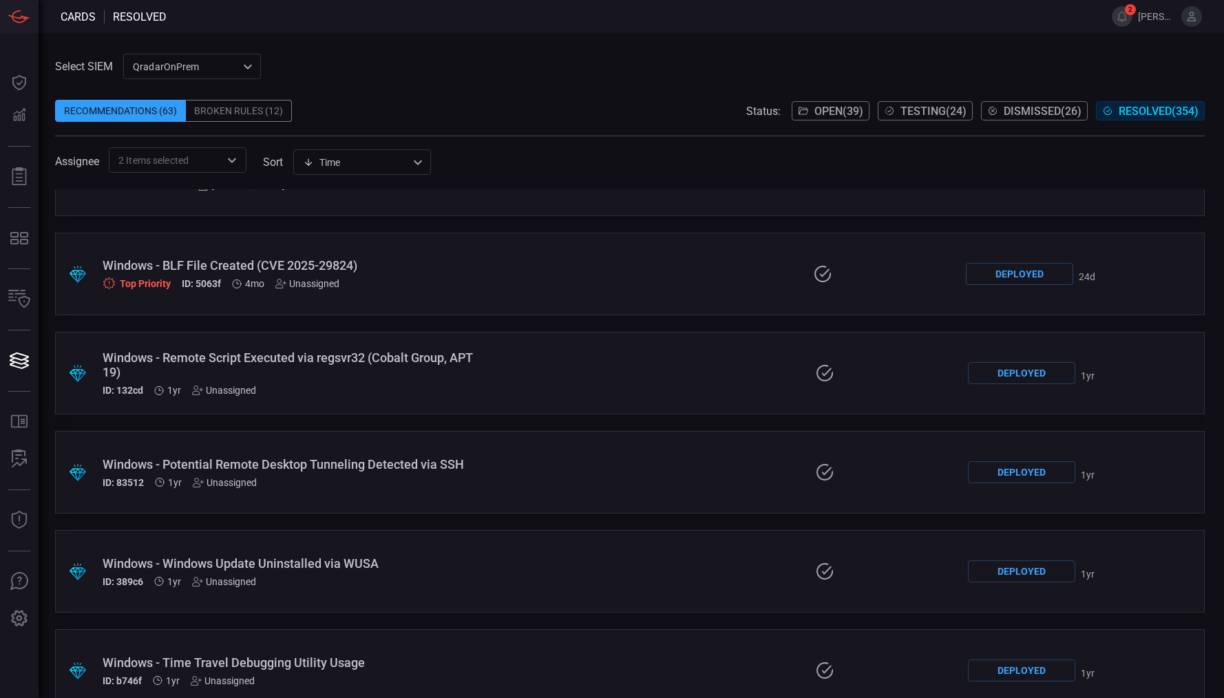
scroll to position [553, 0]
click at [222, 364] on div "Windows - Remote Script Executed via regsvr32 (Cobalt Group, APT 19)" at bounding box center [288, 363] width 371 height 29
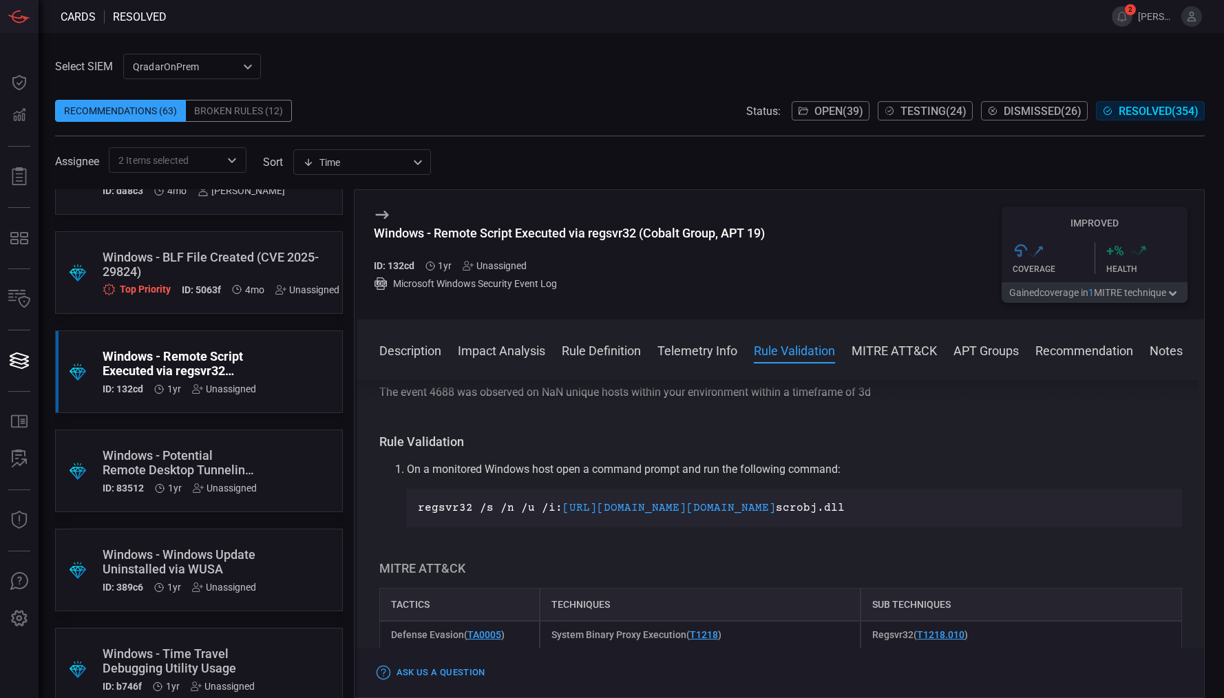
scroll to position [702, 0]
drag, startPoint x: 802, startPoint y: 512, endPoint x: 406, endPoint y: 508, distance: 396.0
click at [407, 508] on div "regsvr32 /s /n /u /i: [URL][DOMAIN_NAME][DOMAIN_NAME] scrobj.dll" at bounding box center [795, 507] width 776 height 39
copy p "regsvr32 /s /n /u /i: [URL][DOMAIN_NAME][DOMAIN_NAME] scrobj.dll"
click at [609, 447] on h3 "Rule Validation" at bounding box center [781, 440] width 804 height 17
